Goal: Find specific page/section: Find specific page/section

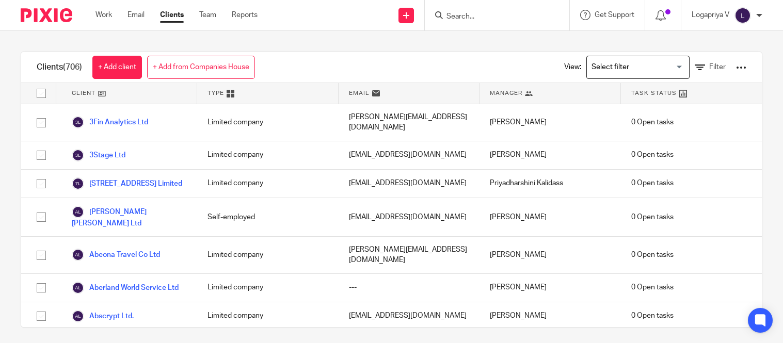
click at [450, 19] on div at bounding box center [497, 15] width 144 height 30
click at [450, 19] on input "Search" at bounding box center [491, 16] width 93 height 9
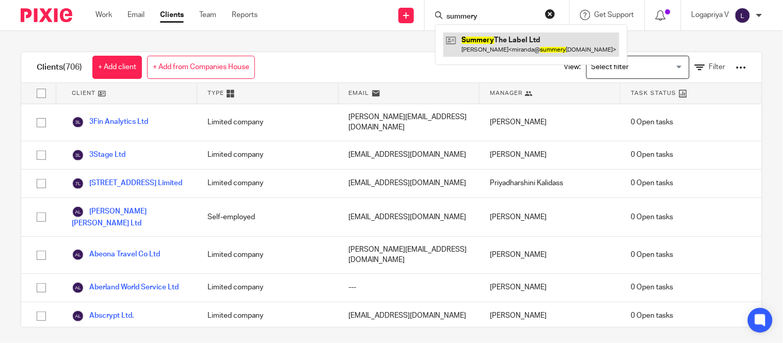
type input "summery"
click at [487, 36] on link at bounding box center [531, 45] width 176 height 24
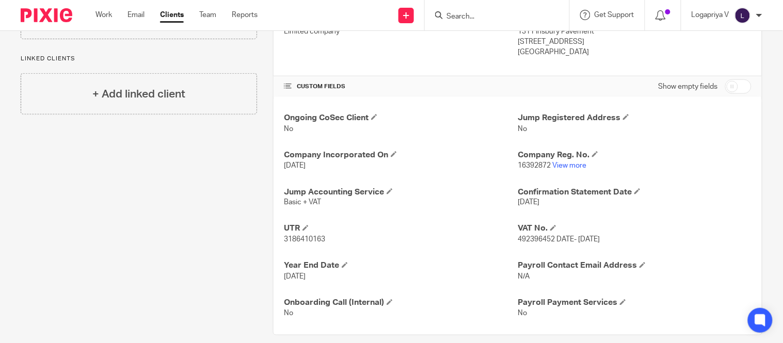
scroll to position [312, 0]
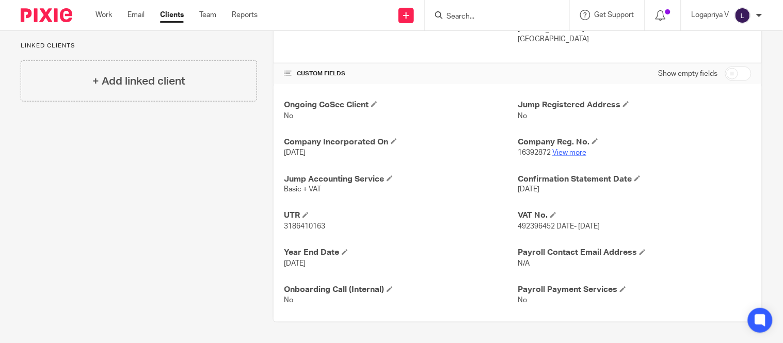
click at [553, 153] on link "View more" at bounding box center [569, 152] width 34 height 7
